Goal: Task Accomplishment & Management: Use online tool/utility

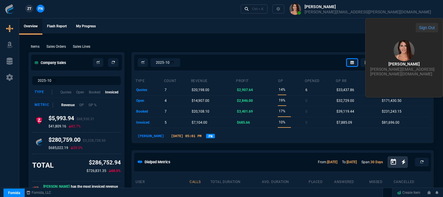
select select "12: [PERSON_NAME]"
drag, startPoint x: 210, startPoint y: 15, endPoint x: 207, endPoint y: 6, distance: 9.7
click at [209, 10] on div "ZT FN Ctrl + K" at bounding box center [221, 9] width 443 height 18
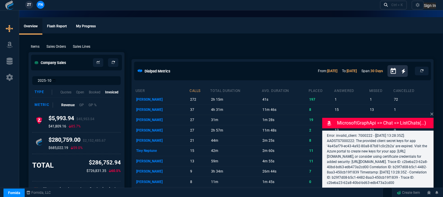
select select "12: ROSS"
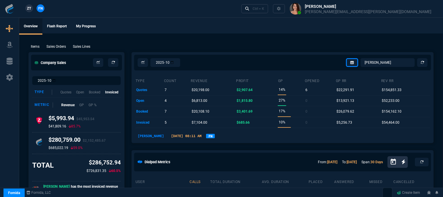
click at [195, 27] on ul "Overview Flash Report My Progress" at bounding box center [231, 25] width 424 height 15
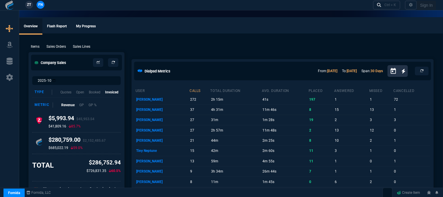
select select "12: [PERSON_NAME]"
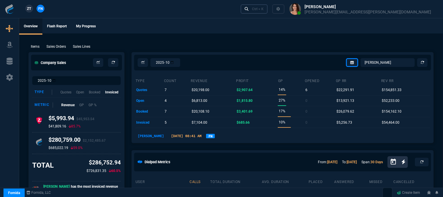
click at [264, 7] on div "Ctrl + K" at bounding box center [258, 9] width 12 height 5
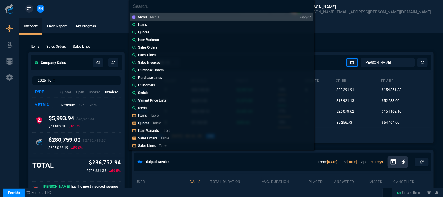
click at [103, 10] on div "Menu Menu Recent Items Quotes Item Variants Sales Orders Sales Lines Sales Invo…" at bounding box center [221, 98] width 443 height 197
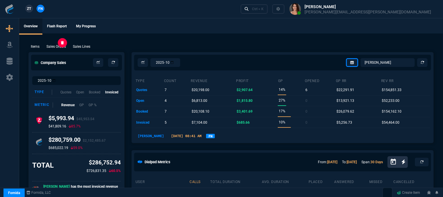
click at [58, 46] on p "Sales Orders" at bounding box center [55, 46] width 19 height 5
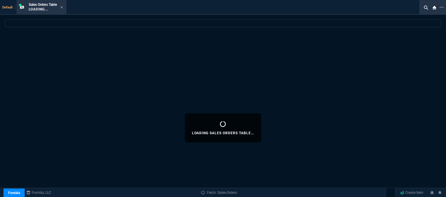
select select
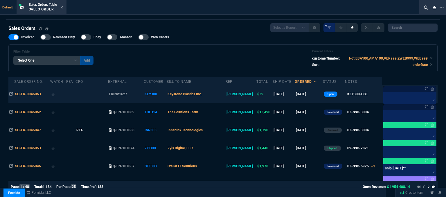
click at [226, 93] on td "Keystone Plastics Inc." at bounding box center [196, 94] width 59 height 18
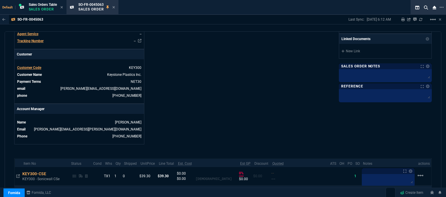
scroll to position [232, 0]
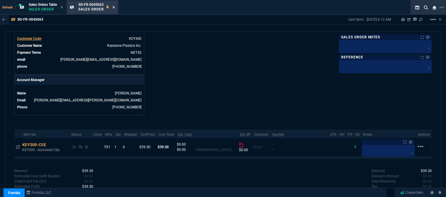
click at [115, 8] on icon at bounding box center [113, 7] width 3 height 3
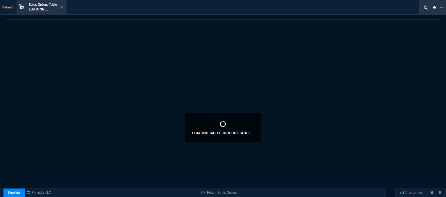
select select
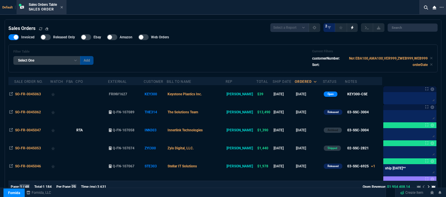
scroll to position [29, 0]
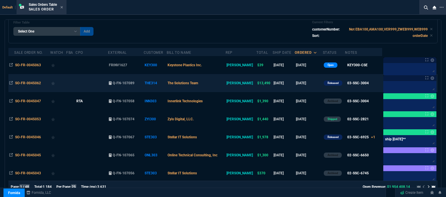
click at [218, 87] on td "The Solutions Team" at bounding box center [196, 83] width 59 height 18
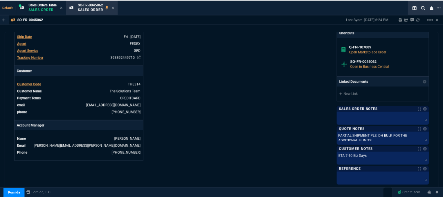
scroll to position [232, 0]
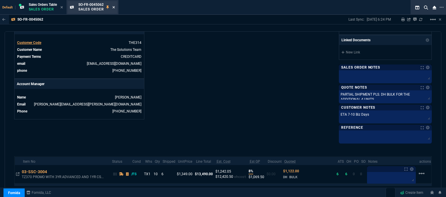
click at [114, 8] on icon at bounding box center [113, 7] width 3 height 3
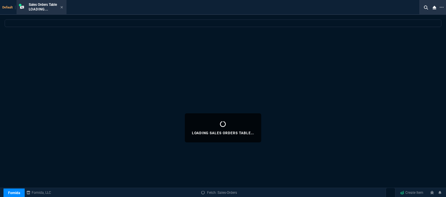
select select
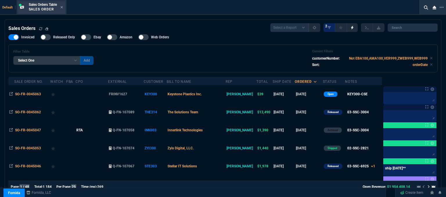
click at [64, 8] on div "Sales Orders Table Sales Order" at bounding box center [42, 7] width 48 height 12
click at [62, 7] on icon at bounding box center [61, 7] width 3 height 3
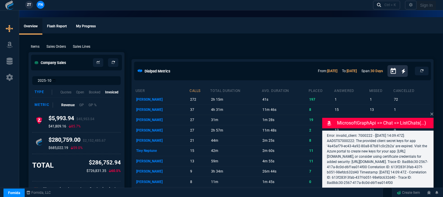
select select "12: [PERSON_NAME]"
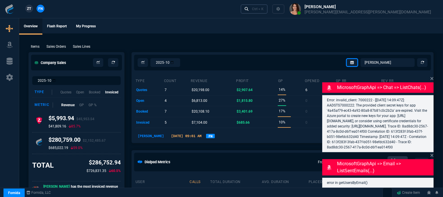
click at [264, 10] on div "Ctrl + K" at bounding box center [258, 9] width 12 height 5
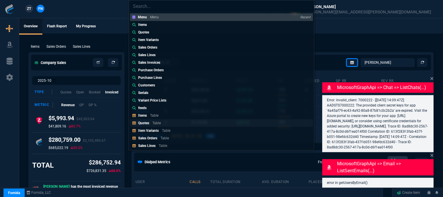
click at [191, 121] on link "Quotes Table" at bounding box center [221, 123] width 183 height 8
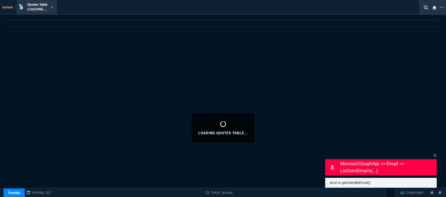
select select
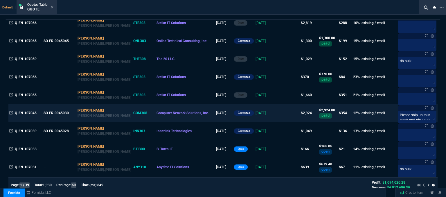
scroll to position [291, 0]
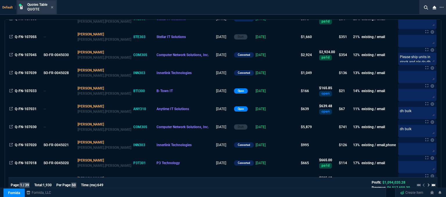
click at [54, 8] on div "Quotes Table Quote" at bounding box center [37, 7] width 38 height 12
click at [52, 8] on icon at bounding box center [52, 7] width 3 height 3
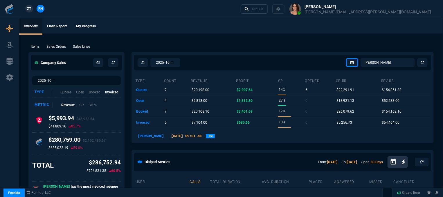
click at [264, 11] on div "Ctrl + K" at bounding box center [258, 9] width 12 height 5
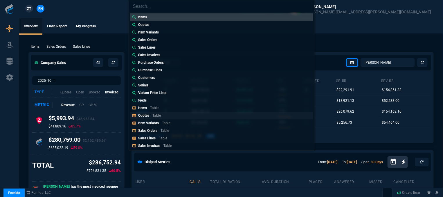
click at [166, 115] on link "Quotes Table" at bounding box center [221, 116] width 183 height 8
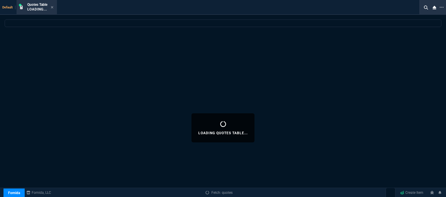
select select
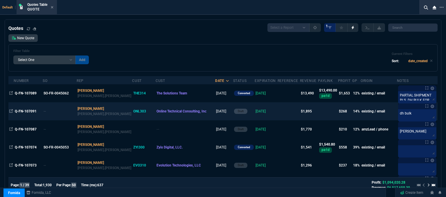
click at [278, 111] on td at bounding box center [289, 111] width 22 height 18
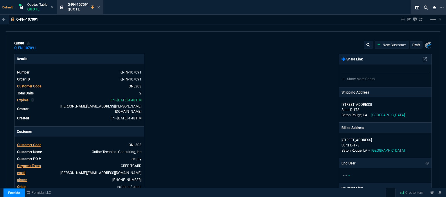
type input "18"
type input "198"
type input "19"
type input "155"
type input "1508.8"
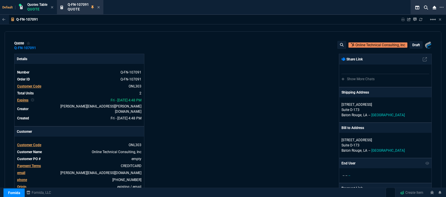
type input "1113.2"
type input "28"
type input "27"
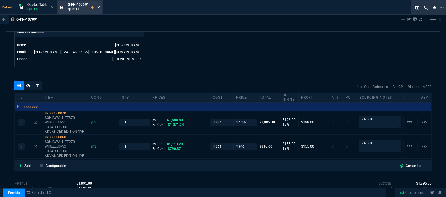
click at [100, 6] on icon at bounding box center [98, 7] width 3 height 3
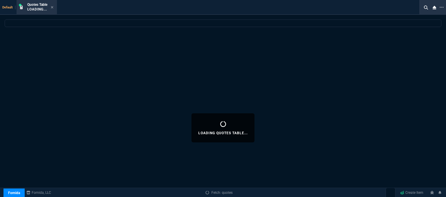
select select
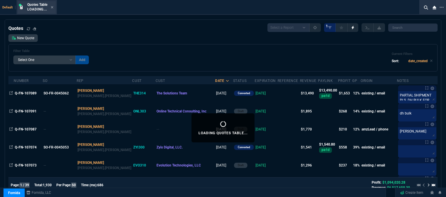
click at [54, 6] on div "Quotes Table Loading..." at bounding box center [37, 7] width 38 height 12
click at [51, 9] on div "Quotes Table Loading..." at bounding box center [40, 7] width 26 height 10
click at [54, 8] on div "Quotes Table Loading..." at bounding box center [37, 7] width 38 height 12
click at [52, 8] on icon at bounding box center [52, 7] width 3 height 3
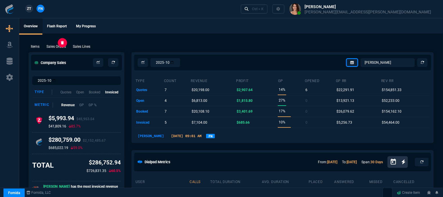
click at [60, 46] on p "Sales Orders" at bounding box center [55, 46] width 19 height 5
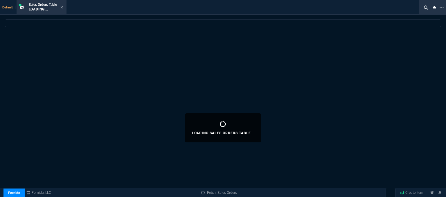
select select
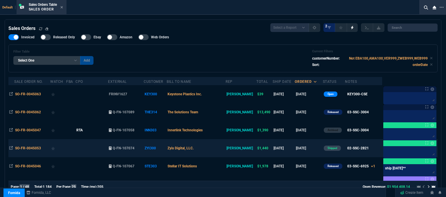
click at [223, 149] on td "Zyis Digital, LLC." at bounding box center [196, 148] width 59 height 18
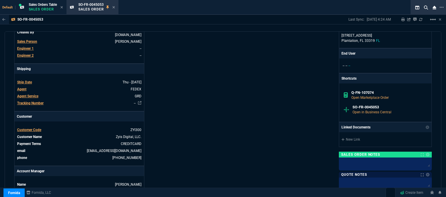
scroll to position [145, 0]
click at [113, 9] on div "SO-FR-0045053 Sales Order" at bounding box center [96, 7] width 37 height 10
click at [115, 6] on fa-icon at bounding box center [113, 8] width 3 height 4
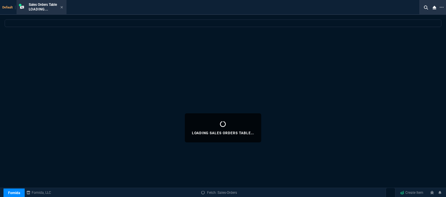
select select
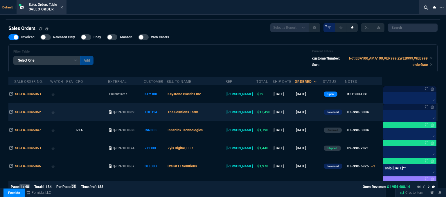
click at [217, 110] on td "The Solutions Team" at bounding box center [196, 112] width 59 height 18
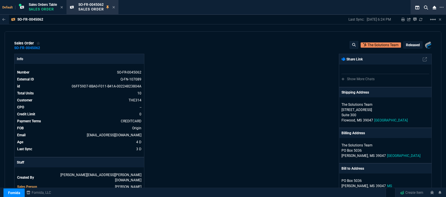
click at [114, 6] on icon at bounding box center [113, 7] width 3 height 3
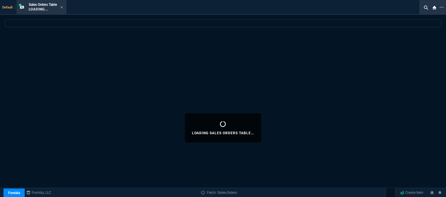
select select
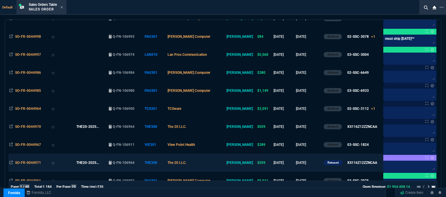
scroll to position [362, 0]
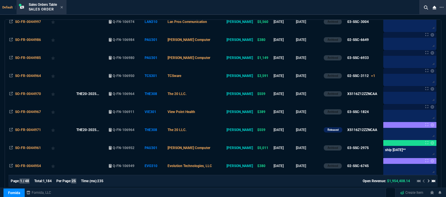
click at [424, 180] on div at bounding box center [425, 180] width 21 height 7
click at [428, 182] on icon at bounding box center [429, 180] width 2 height 3
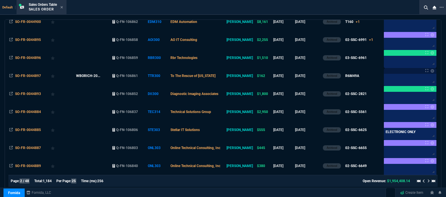
click at [423, 182] on icon at bounding box center [424, 181] width 2 height 3
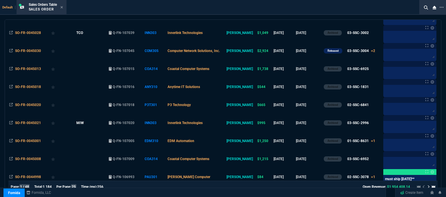
scroll to position [158, 0]
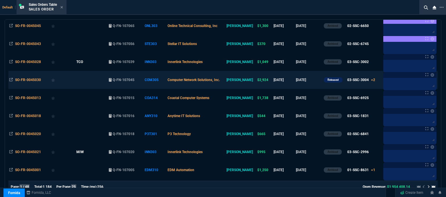
click at [309, 78] on td "[DATE]" at bounding box center [309, 80] width 28 height 18
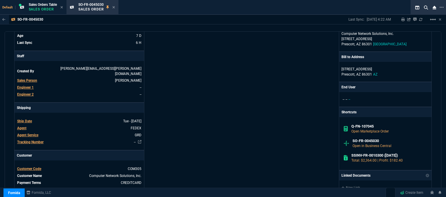
scroll to position [116, 0]
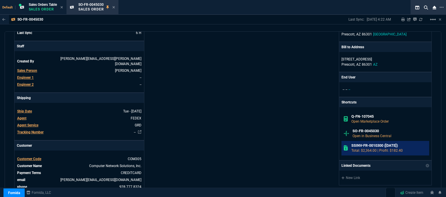
click at [376, 148] on p "Total: $2,364.00 | Profit: $182.40" at bounding box center [390, 150] width 76 height 5
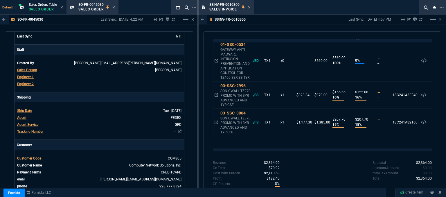
scroll to position [19, 0]
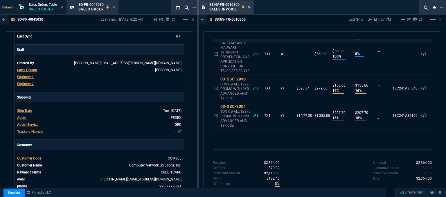
click at [250, 8] on icon at bounding box center [249, 7] width 3 height 3
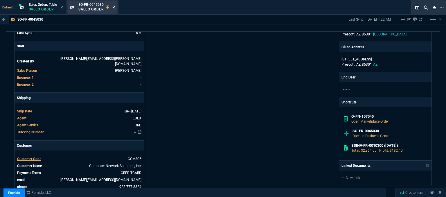
click at [115, 8] on icon at bounding box center [113, 7] width 3 height 3
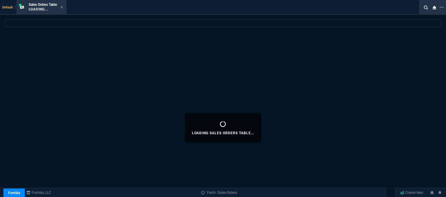
select select
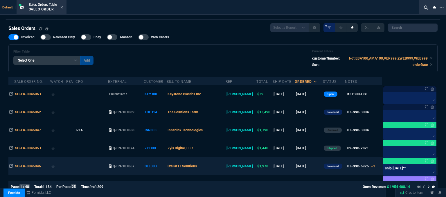
click at [220, 167] on td "Stellar IT Solutions" at bounding box center [196, 166] width 59 height 18
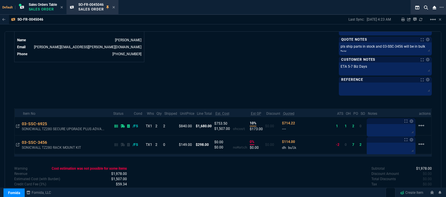
scroll to position [291, 0]
click at [115, 7] on icon at bounding box center [113, 7] width 2 height 2
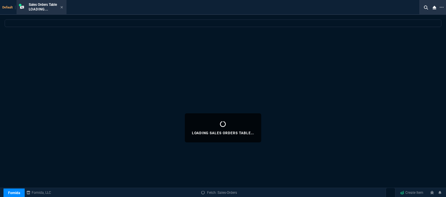
select select
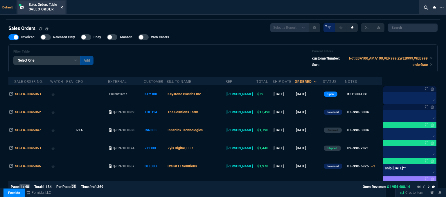
click at [63, 8] on icon at bounding box center [61, 7] width 2 height 2
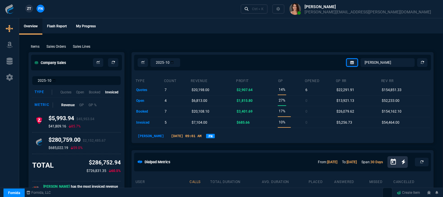
click at [338, 15] on div "Ctrl + K" at bounding box center [339, 9] width 200 height 18
click at [264, 11] on div "Ctrl + K" at bounding box center [258, 9] width 12 height 5
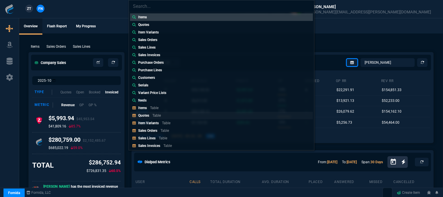
click at [158, 113] on div "Quotes Table" at bounding box center [150, 115] width 25 height 5
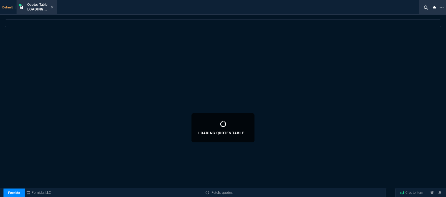
select select
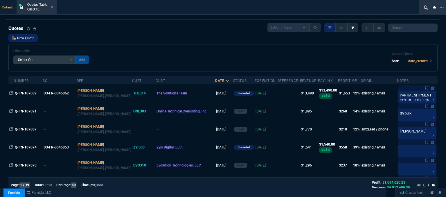
click at [22, 41] on link "New Quote" at bounding box center [22, 38] width 29 height 8
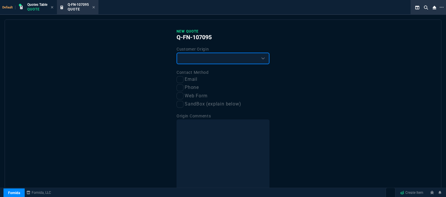
click at [188, 54] on select "Existing Customer Amazon Lead (first order) Website Lead (first order) Called (…" at bounding box center [223, 59] width 93 height 12
select select "existing"
click at [177, 53] on select "Existing Customer Amazon Lead (first order) Website Lead (first order) Called (…" at bounding box center [223, 59] width 93 height 12
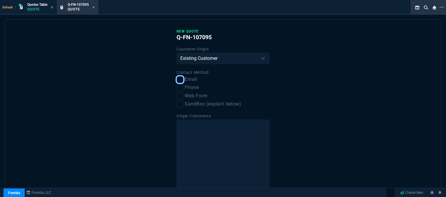
click at [181, 80] on input "Email" at bounding box center [180, 79] width 7 height 7
checkbox input "true"
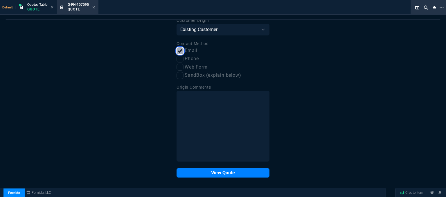
scroll to position [29, 0]
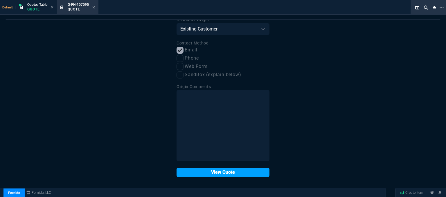
click at [208, 173] on button "View Quote" at bounding box center [223, 172] width 93 height 9
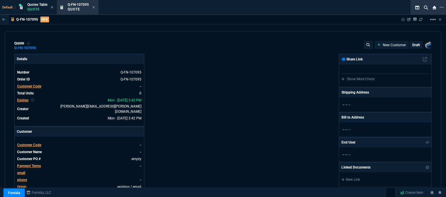
click at [32, 143] on span "Customer Code" at bounding box center [29, 145] width 24 height 4
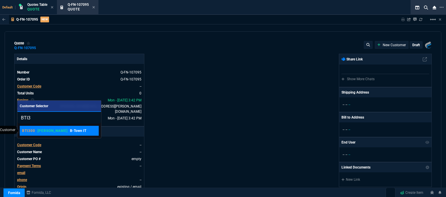
type input "BTI3"
click at [47, 132] on div "BTI300 ROSS B-Town IT" at bounding box center [54, 130] width 64 height 5
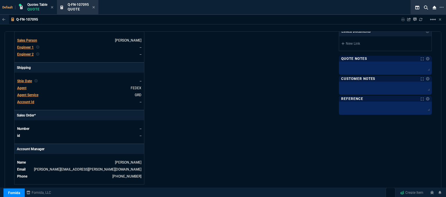
scroll to position [174, 0]
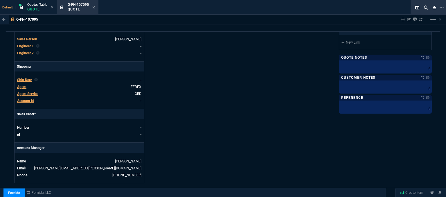
click at [25, 85] on span "Agent" at bounding box center [21, 87] width 9 height 4
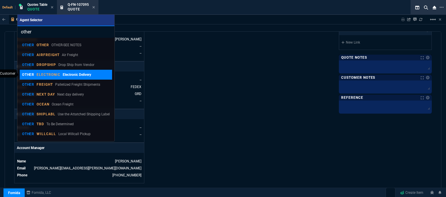
type input "other"
click at [49, 75] on p "ELECTRONIC" at bounding box center [49, 74] width 24 height 5
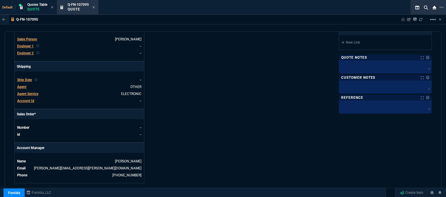
scroll to position [153, 0]
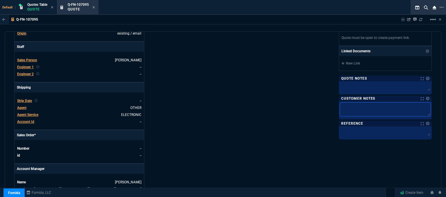
click at [345, 106] on textarea at bounding box center [385, 110] width 91 height 14
type textarea "E"
type textarea "EL"
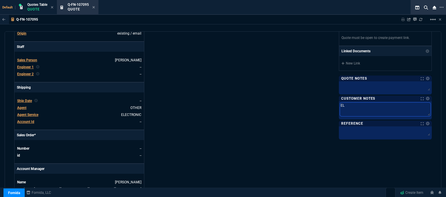
type textarea "ELE"
type textarea "ELEC"
type textarea "ELECT"
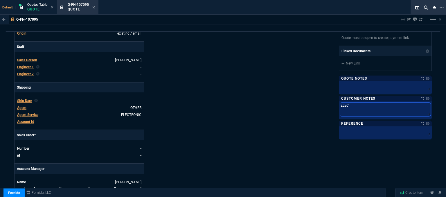
type textarea "ELECT"
type textarea "ELECTR"
type textarea "ELECTRO"
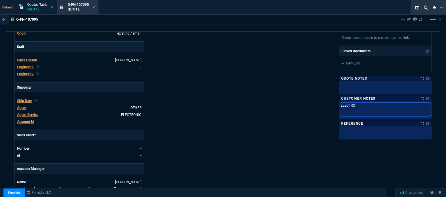
type textarea "ELECTRON"
type textarea "ELECTRONI"
type textarea "ELECTRONIC"
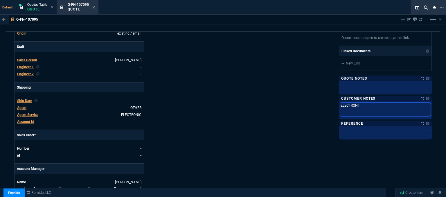
type textarea "ELECTRONIC"
type textarea "ELECTRONIC:"
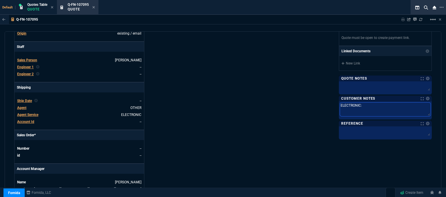
type textarea "ELECTRONIC: E"
type textarea "ELECTRONIC: EM"
type textarea "ELECTRONIC: EMA"
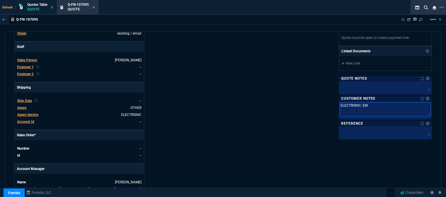
type textarea "ELECTRONIC: EMA"
type textarea "ELECTRONIC: EMAI"
type textarea "ELECTRONIC: EMAIL"
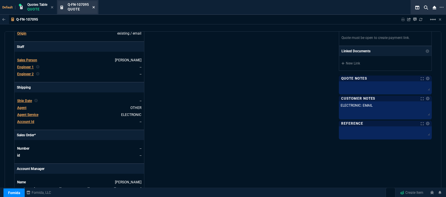
click at [93, 8] on icon at bounding box center [93, 7] width 3 height 3
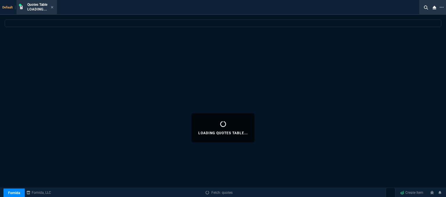
select select
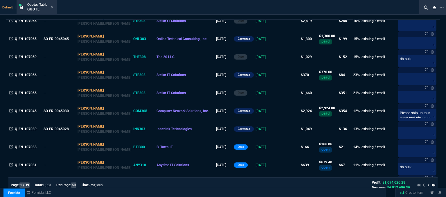
scroll to position [261, 0]
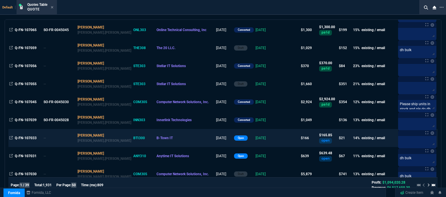
click at [278, 141] on td at bounding box center [289, 138] width 22 height 18
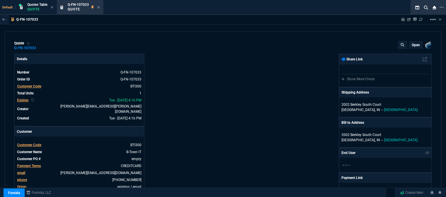
type input "18"
type input "28"
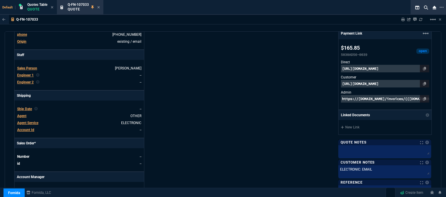
type input "215"
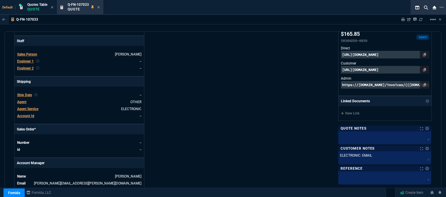
scroll to position [291, 0]
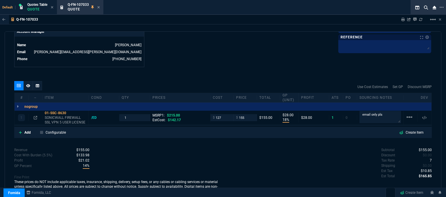
type input "28"
click at [100, 7] on icon at bounding box center [98, 7] width 3 height 3
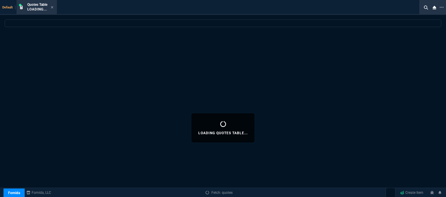
select select
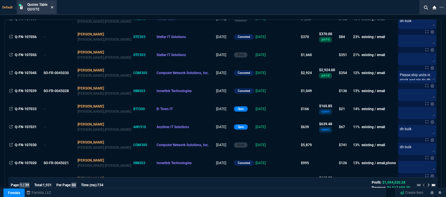
click at [52, 7] on icon at bounding box center [52, 7] width 3 height 3
